Goal: Book appointment/travel/reservation

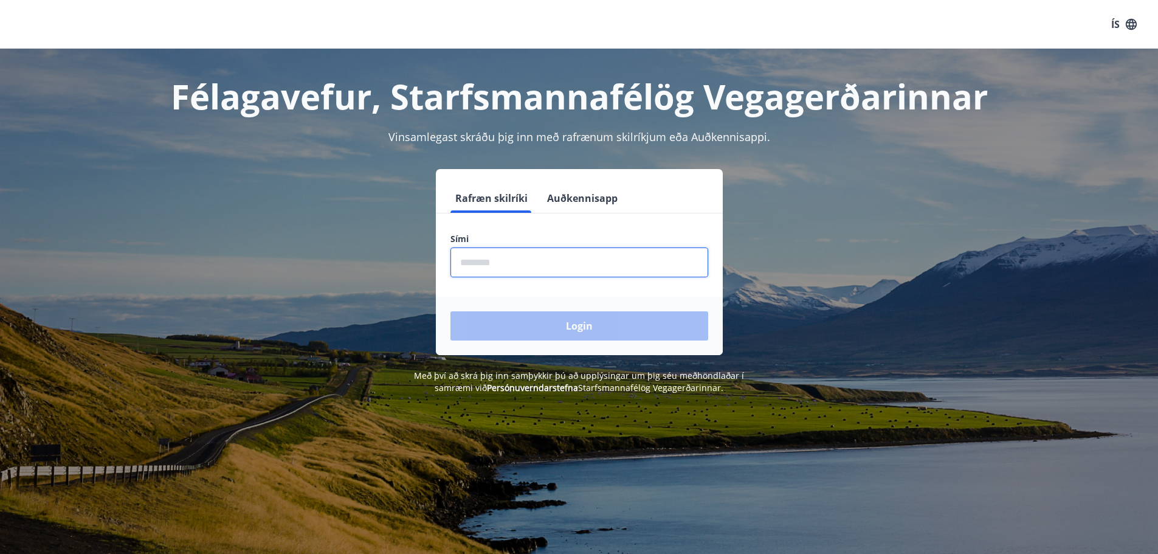
click at [469, 264] on input "phone" at bounding box center [579, 262] width 258 height 30
type input "********"
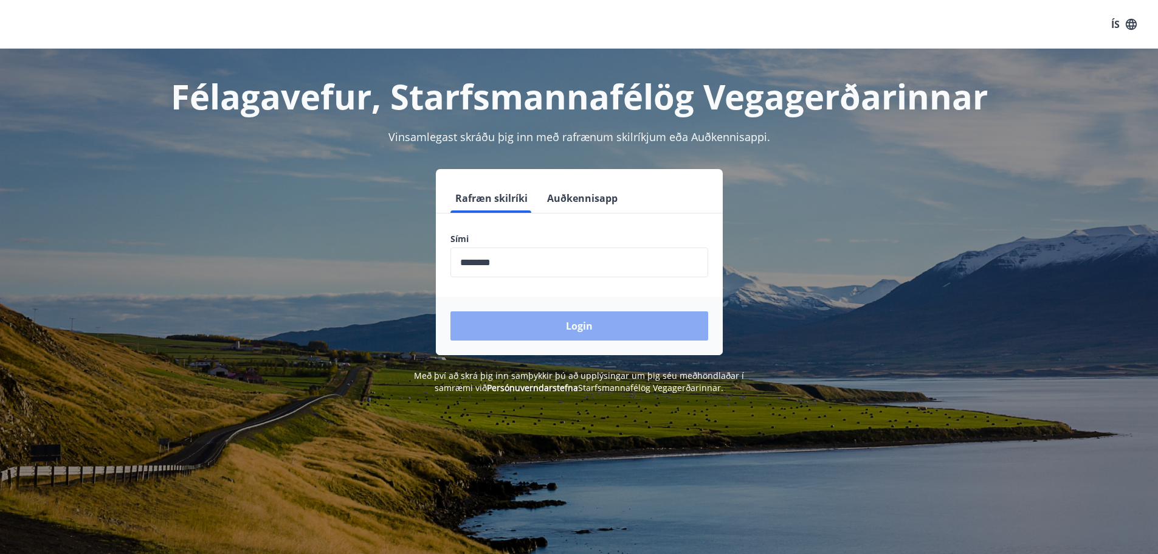
click at [580, 324] on button "Login" at bounding box center [579, 325] width 258 height 29
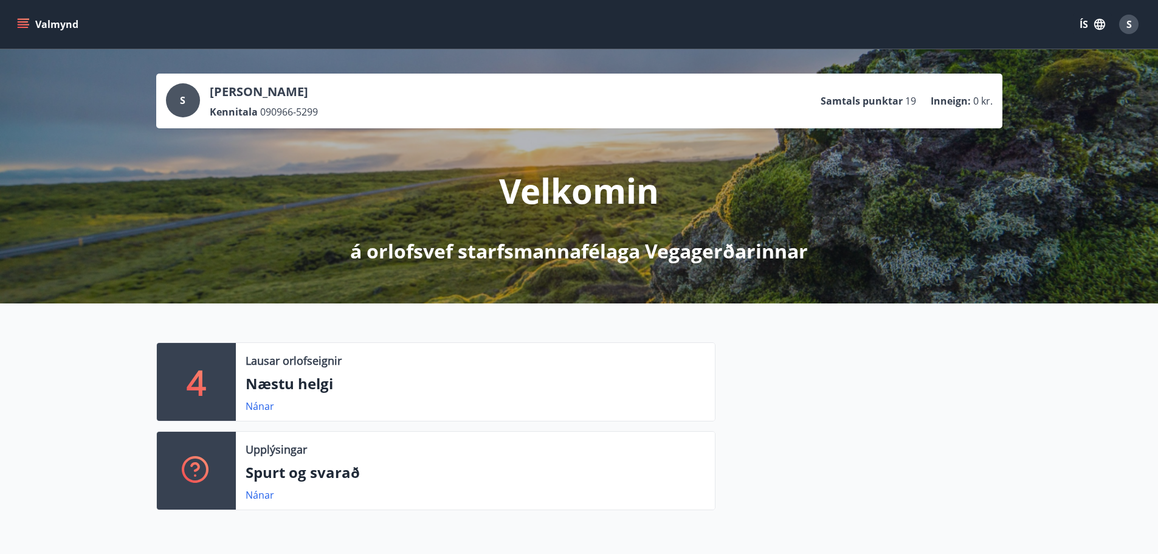
click at [23, 21] on icon "menu" at bounding box center [23, 21] width 11 height 1
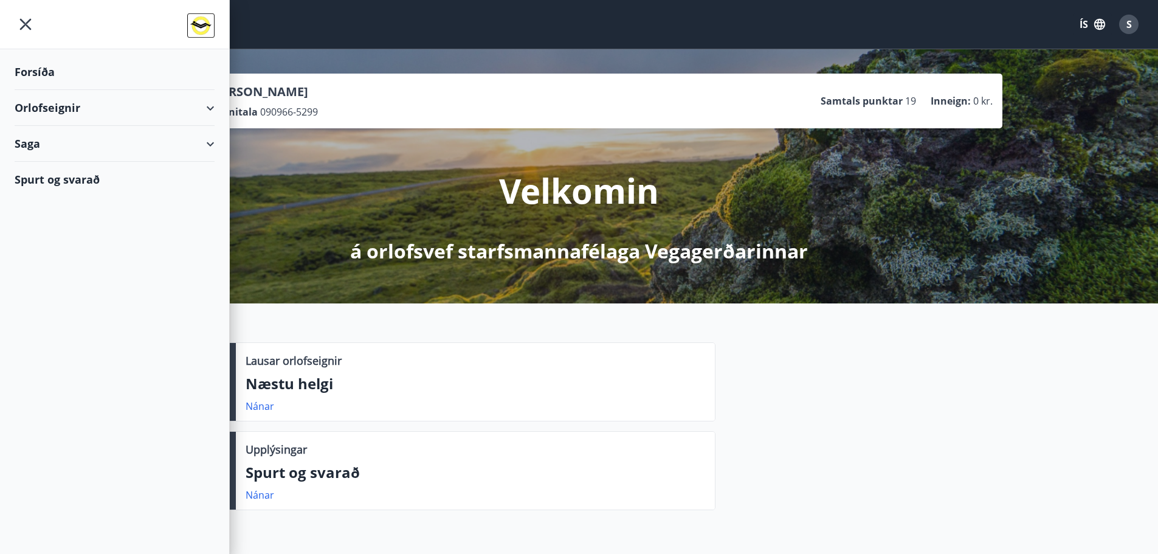
click at [48, 108] on div "Orlofseignir" at bounding box center [115, 108] width 200 height 36
click at [56, 163] on div "Bókunardagatal" at bounding box center [114, 164] width 181 height 26
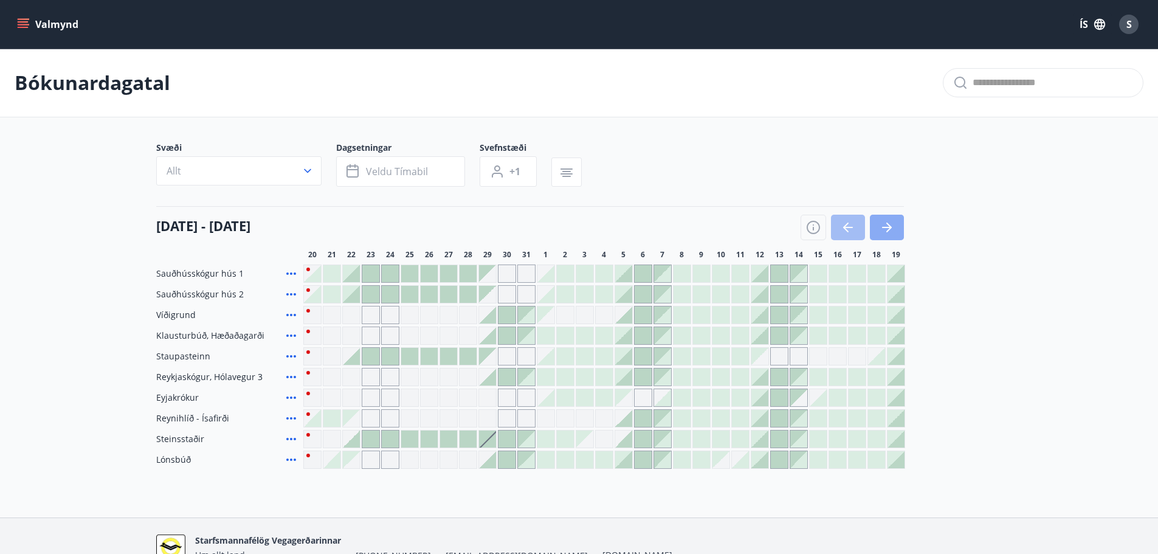
click at [890, 224] on icon "button" at bounding box center [886, 227] width 15 height 15
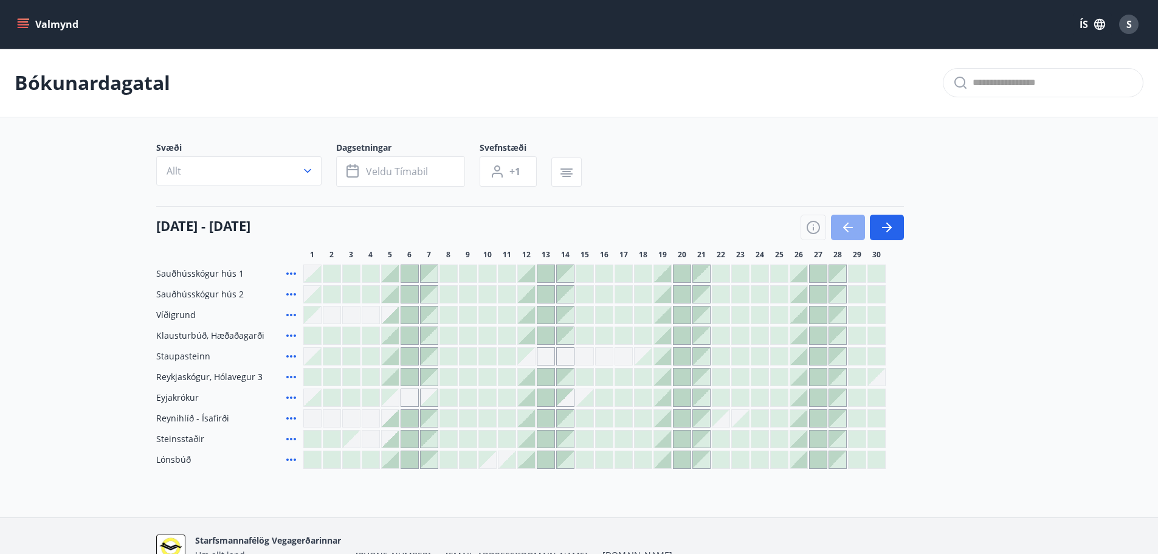
click at [853, 223] on icon "button" at bounding box center [848, 227] width 15 height 15
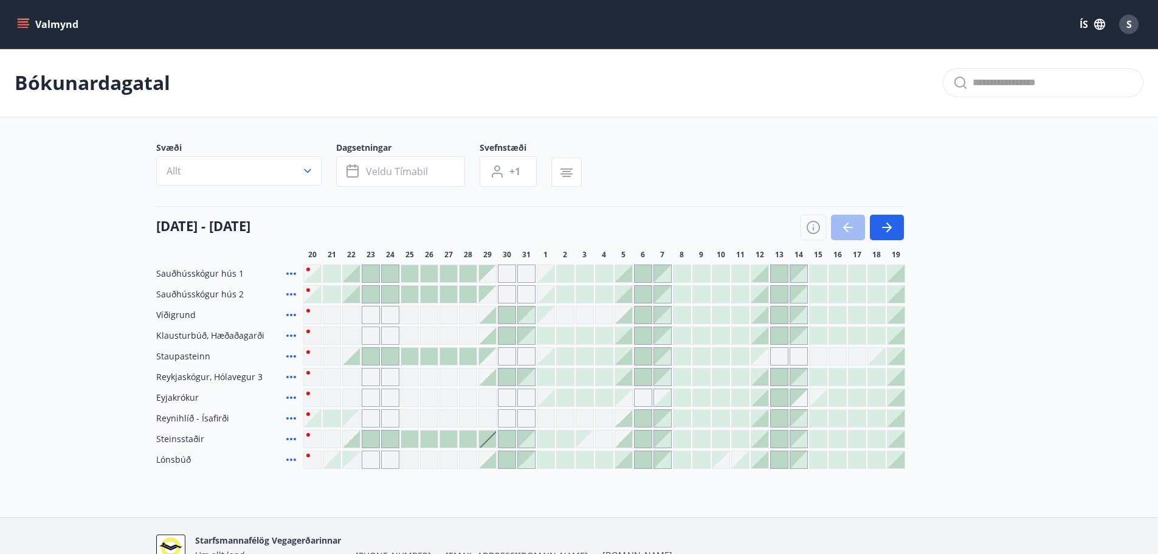
click at [354, 357] on div at bounding box center [351, 356] width 17 height 17
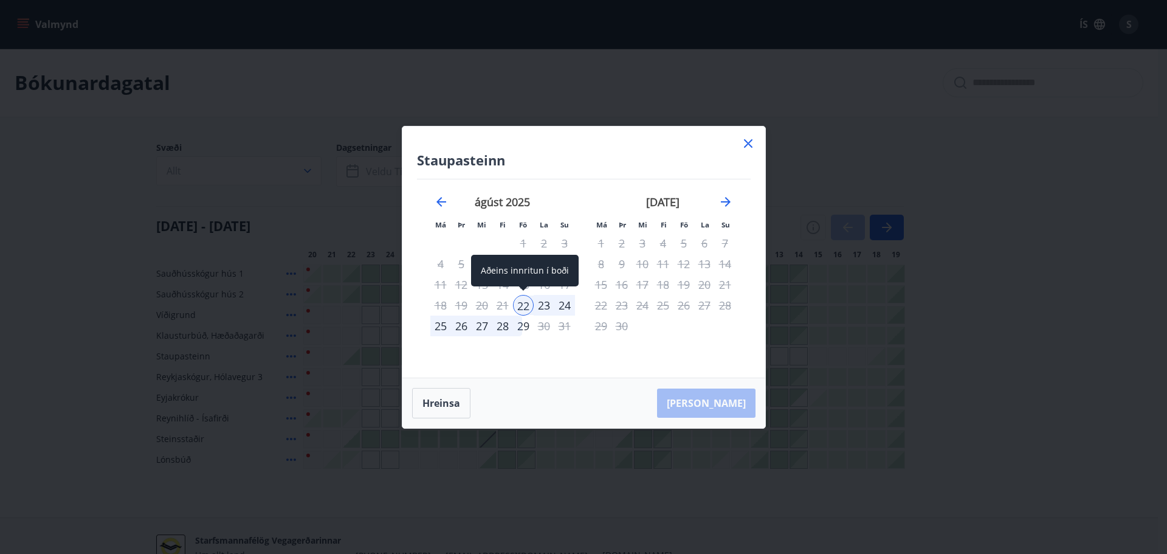
click at [522, 303] on div "22" at bounding box center [523, 305] width 21 height 21
click at [459, 328] on div "26" at bounding box center [461, 325] width 21 height 21
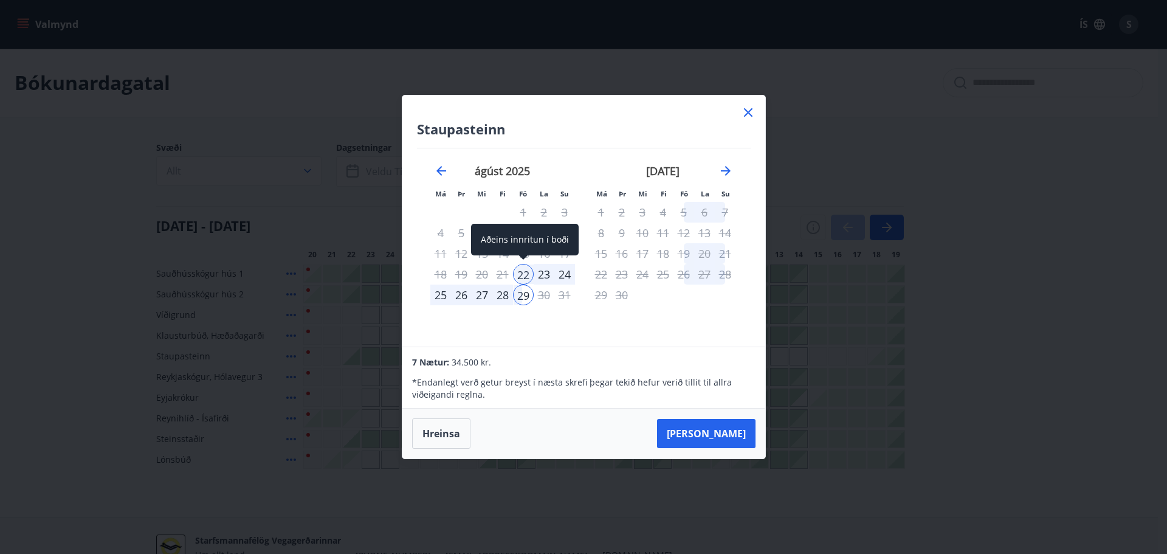
click at [525, 274] on div "22" at bounding box center [523, 274] width 21 height 21
click at [542, 273] on div "23" at bounding box center [544, 274] width 21 height 21
click at [441, 435] on button "Hreinsa" at bounding box center [441, 433] width 58 height 30
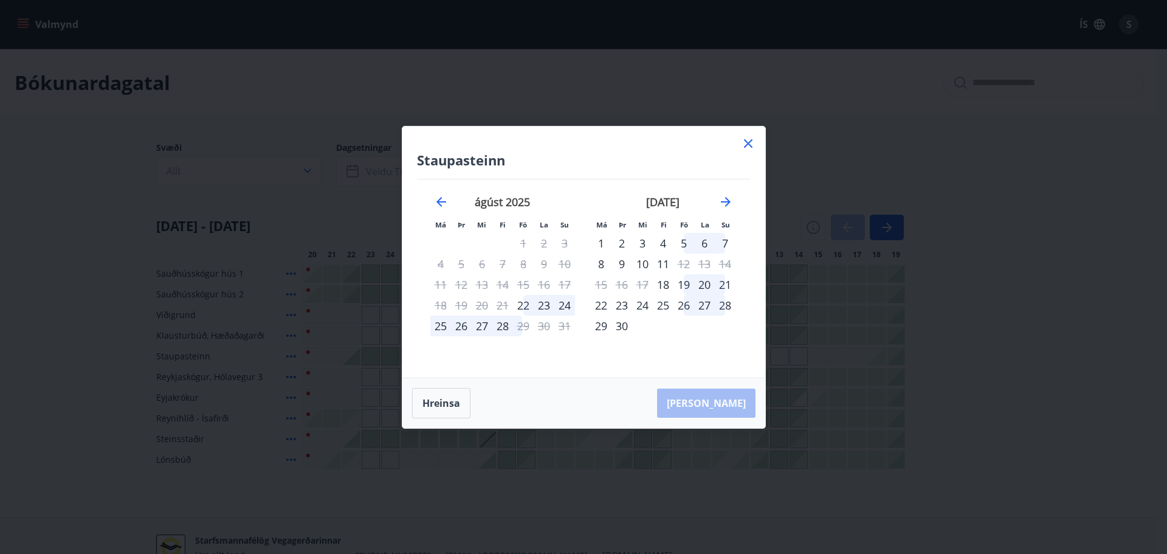
click at [546, 306] on div "23" at bounding box center [544, 305] width 21 height 21
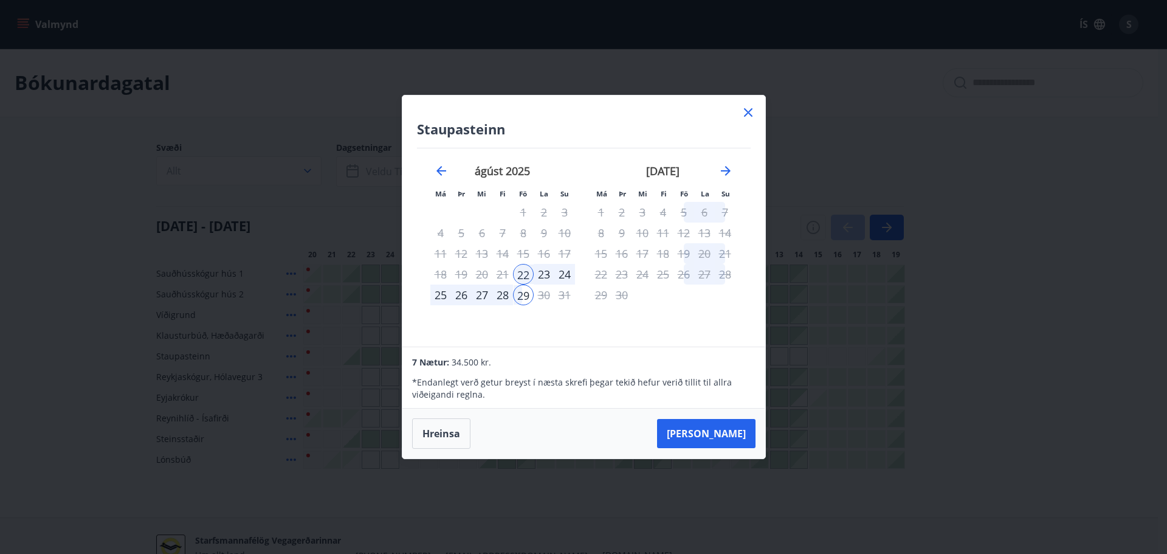
click at [546, 306] on div "[DATE] 1 2 3 4 5 6 7 8 9 10 11 12 13 14 15 16 17 18 19 20 21 22 23 24 25 26 27 …" at bounding box center [502, 247] width 160 height 199
